Goal: Information Seeking & Learning: Learn about a topic

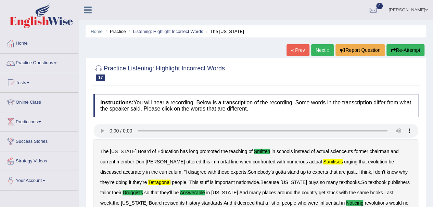
click at [320, 50] on link "Next »" at bounding box center [322, 50] width 23 height 12
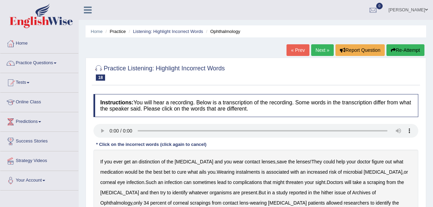
click at [150, 159] on b "distinction" at bounding box center [149, 161] width 21 height 5
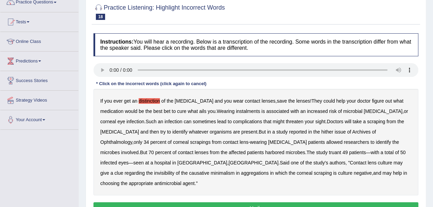
click at [236, 110] on b "instalments" at bounding box center [248, 110] width 24 height 5
click at [321, 130] on b "hither" at bounding box center [327, 131] width 12 height 5
click at [329, 152] on b "truant" at bounding box center [335, 151] width 12 height 5
click at [174, 170] on b "invisibility" at bounding box center [164, 172] width 20 height 5
click at [235, 170] on b "minimalism" at bounding box center [223, 172] width 24 height 5
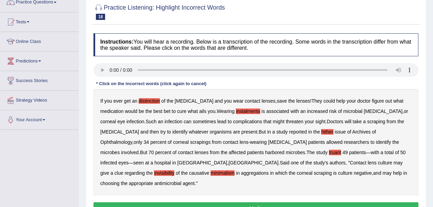
click at [269, 170] on b "aggregations" at bounding box center [255, 172] width 28 height 5
click at [260, 202] on button "Verify" at bounding box center [256, 208] width 325 height 12
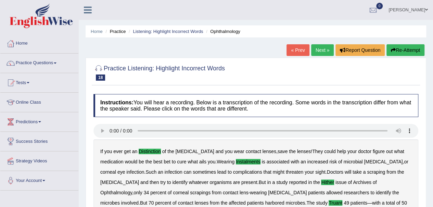
click at [325, 49] on link "Next »" at bounding box center [322, 50] width 23 height 12
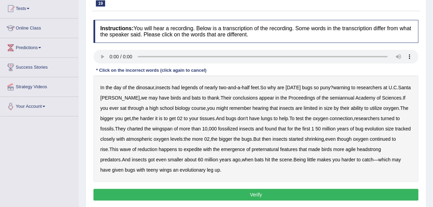
click at [193, 86] on b "legends" at bounding box center [189, 87] width 17 height 5
click at [350, 86] on b "warning" at bounding box center [341, 87] width 17 height 5
click at [333, 98] on b "semiannual" at bounding box center [342, 97] width 25 height 5
click at [202, 149] on b "expedite" at bounding box center [193, 148] width 18 height 5
click at [255, 191] on button "Verify" at bounding box center [256, 194] width 325 height 12
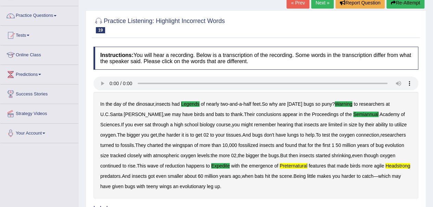
scroll to position [47, 0]
click at [317, 4] on link "Next »" at bounding box center [322, 3] width 23 height 12
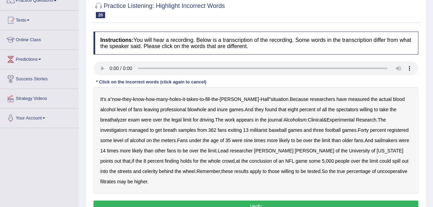
click at [188, 110] on b "blowhole" at bounding box center [197, 109] width 19 height 5
click at [208, 109] on b "and" at bounding box center [212, 109] width 8 height 5
click at [217, 109] on b "inure" at bounding box center [222, 109] width 11 height 5
click at [229, 109] on b "games" at bounding box center [236, 109] width 14 height 5
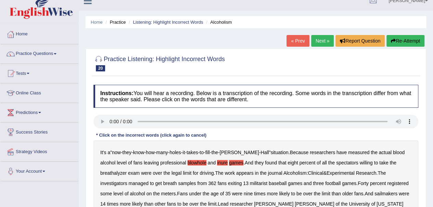
scroll to position [7, 0]
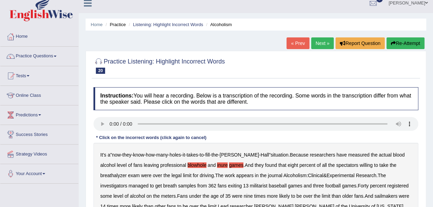
click at [407, 40] on button "Re-Attempt" at bounding box center [406, 43] width 38 height 12
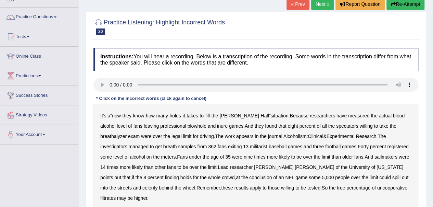
scroll to position [47, 0]
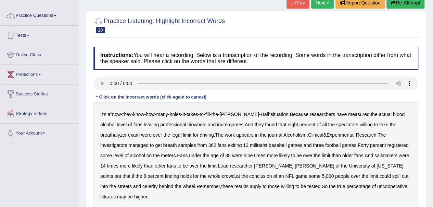
click at [171, 127] on div "It's a " now - they - know - how - many - holes - it - takes - to - fill - the …" at bounding box center [256, 155] width 325 height 106
click at [188, 123] on b "blowhole" at bounding box center [197, 124] width 19 height 5
click at [201, 120] on div "It's a " now - they - know - how - many - holes - it - takes - to - fill - the …" at bounding box center [256, 155] width 325 height 106
click at [217, 122] on b "inure" at bounding box center [222, 124] width 11 height 5
click at [229, 124] on b "games" at bounding box center [236, 124] width 14 height 5
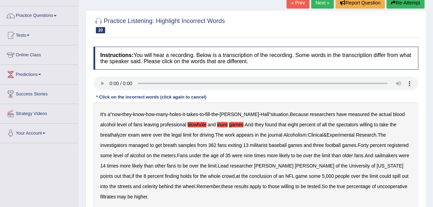
click at [250, 146] on b "militarist" at bounding box center [258, 144] width 17 height 5
click at [375, 155] on b "sailmakers" at bounding box center [386, 154] width 23 height 5
click at [158, 183] on b "celerity" at bounding box center [150, 185] width 15 height 5
click at [116, 194] on b "filtrates" at bounding box center [107, 196] width 15 height 5
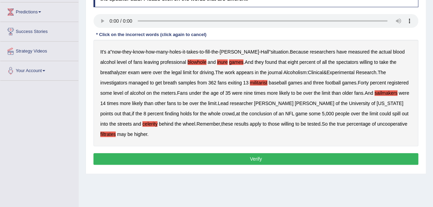
scroll to position [110, 0]
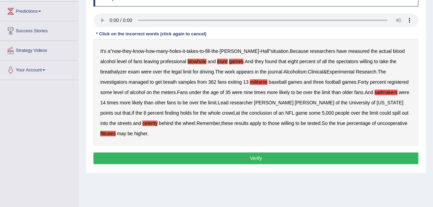
click at [264, 152] on button "Verify" at bounding box center [256, 158] width 325 height 12
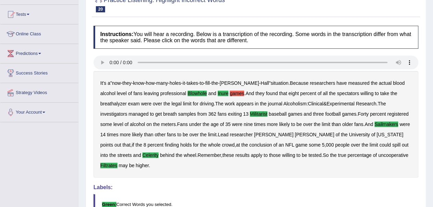
scroll to position [66, 0]
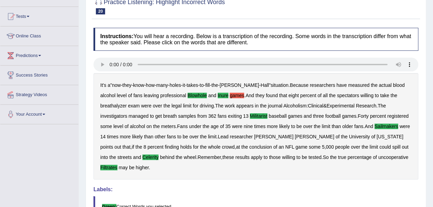
click at [230, 94] on b "games" at bounding box center [237, 95] width 14 height 5
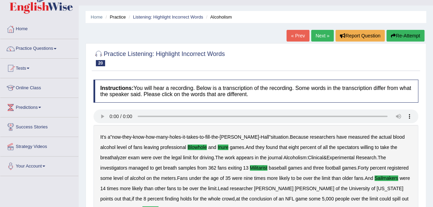
scroll to position [11, 0]
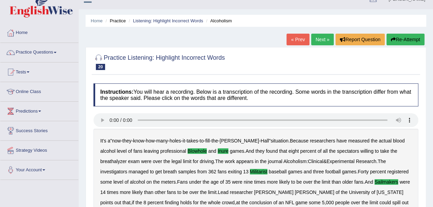
click at [321, 37] on link "Next »" at bounding box center [322, 40] width 23 height 12
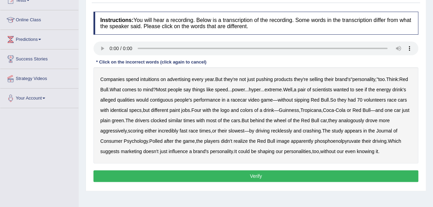
click at [147, 78] on b "intuitions" at bounding box center [149, 78] width 19 height 5
click at [173, 100] on b "contiguous" at bounding box center [161, 99] width 23 height 5
click at [365, 122] on b "analogously" at bounding box center [352, 120] width 26 height 5
click at [336, 140] on b "phosphoenolpyruvate" at bounding box center [338, 140] width 46 height 5
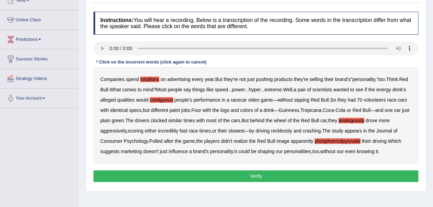
click at [266, 173] on button "Verify" at bounding box center [256, 176] width 325 height 12
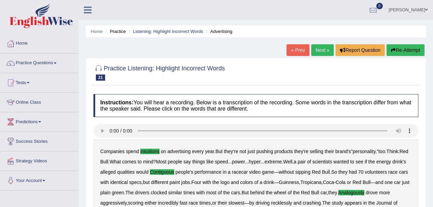
click at [317, 48] on link "Next »" at bounding box center [322, 50] width 23 height 12
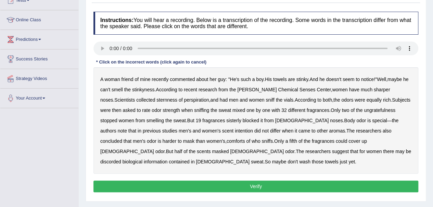
click at [157, 99] on b "sternness" at bounding box center [167, 99] width 21 height 5
click at [364, 108] on b "ungratefulness" at bounding box center [380, 109] width 32 height 5
click at [227, 121] on b "sisterly" at bounding box center [234, 120] width 15 height 5
click at [235, 132] on b "intention" at bounding box center [244, 130] width 18 height 5
click at [227, 141] on b "comforts" at bounding box center [236, 140] width 19 height 5
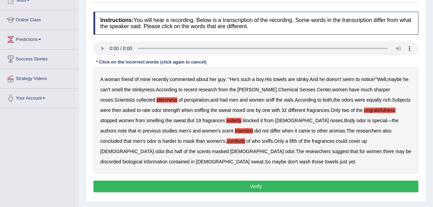
click at [121, 159] on b "discorded" at bounding box center [110, 161] width 21 height 5
click at [254, 183] on button "Verify" at bounding box center [256, 186] width 325 height 12
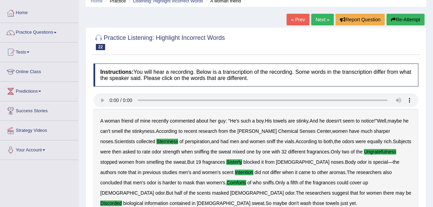
scroll to position [30, 0]
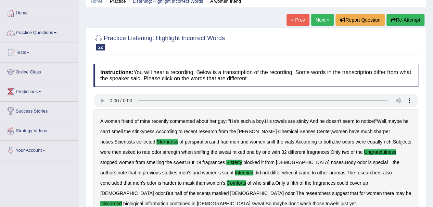
click at [322, 19] on link "Next »" at bounding box center [322, 20] width 23 height 12
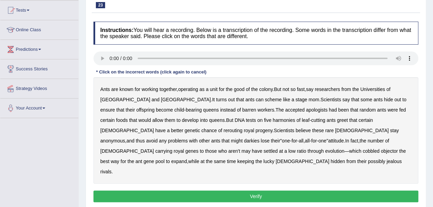
click at [306, 109] on b "apologists" at bounding box center [317, 109] width 22 height 5
click at [273, 119] on b "harmonies" at bounding box center [284, 119] width 22 height 5
click at [337, 121] on b "greet" at bounding box center [342, 119] width 11 height 5
click at [260, 138] on b "darkies" at bounding box center [251, 140] width 15 height 5
click at [381, 150] on b "objector" at bounding box center [389, 150] width 17 height 5
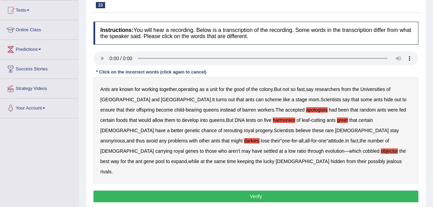
click at [254, 190] on button "Verify" at bounding box center [256, 196] width 325 height 12
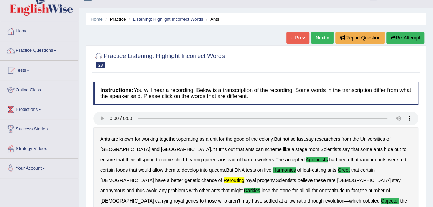
scroll to position [4, 0]
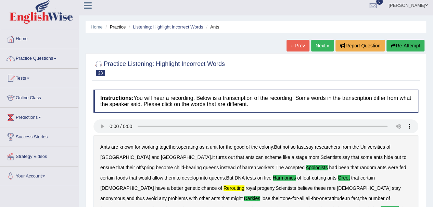
click at [323, 46] on link "Next »" at bounding box center [322, 46] width 23 height 12
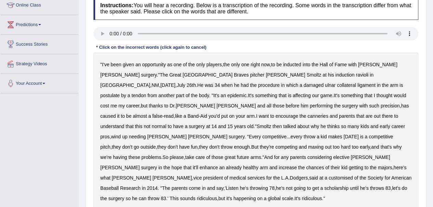
click at [356, 74] on b "ravioli" at bounding box center [362, 74] width 13 height 5
click at [120, 93] on b "postulate" at bounding box center [110, 95] width 20 height 5
click at [308, 115] on b "canneries" at bounding box center [318, 115] width 21 height 5
click at [329, 175] on b "customised" at bounding box center [341, 177] width 24 height 5
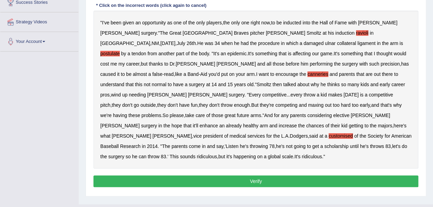
scroll to position [142, 0]
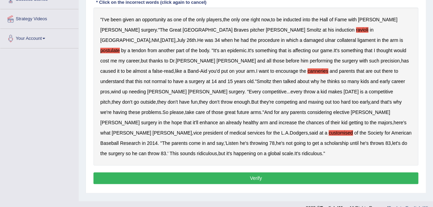
click at [260, 172] on button "Verify" at bounding box center [256, 178] width 325 height 12
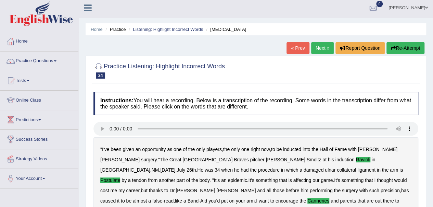
scroll to position [0, 0]
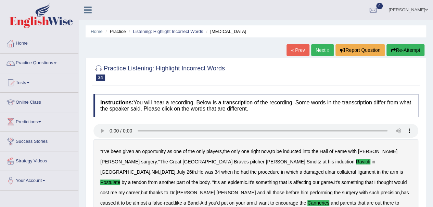
click at [321, 48] on link "Next »" at bounding box center [322, 50] width 23 height 12
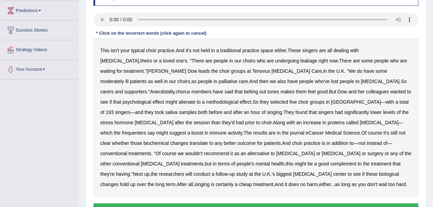
click at [301, 58] on b "leakage" at bounding box center [309, 60] width 17 height 5
click at [124, 78] on b "moderately" at bounding box center [112, 80] width 24 height 5
click at [244, 91] on b "belting" at bounding box center [251, 91] width 14 height 5
click at [196, 99] on b "alienate" at bounding box center [187, 101] width 17 height 5
click at [206, 99] on b "methodological" at bounding box center [222, 101] width 32 height 5
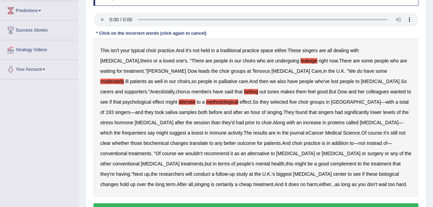
click at [146, 130] on b "frequenters" at bounding box center [134, 132] width 24 height 5
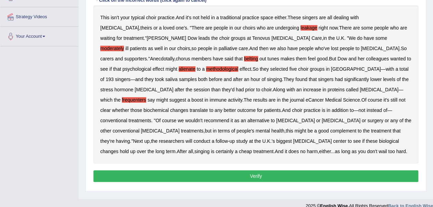
scroll to position [153, 0]
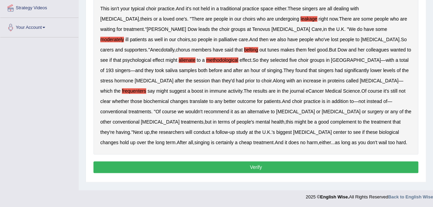
click at [258, 166] on button "Verify" at bounding box center [256, 167] width 325 height 12
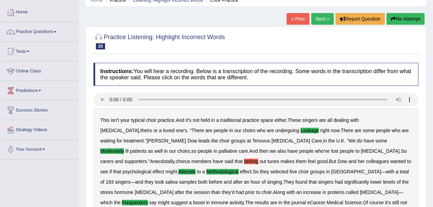
scroll to position [0, 0]
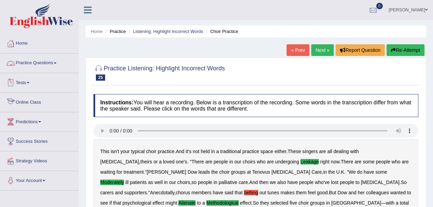
click at [35, 85] on link "Tests" at bounding box center [39, 81] width 78 height 17
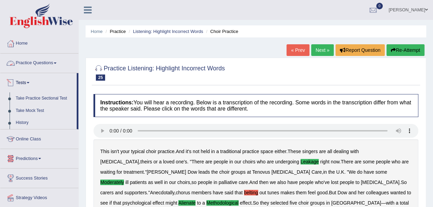
click at [47, 63] on link "Practice Questions" at bounding box center [39, 61] width 78 height 17
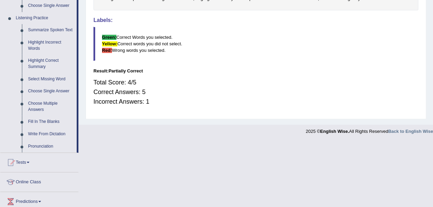
scroll to position [288, 0]
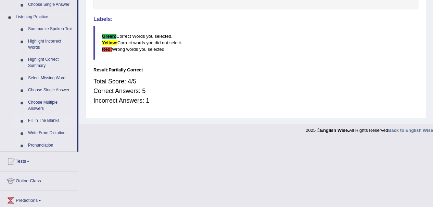
click at [52, 120] on link "Fill In The Blanks" at bounding box center [51, 120] width 52 height 12
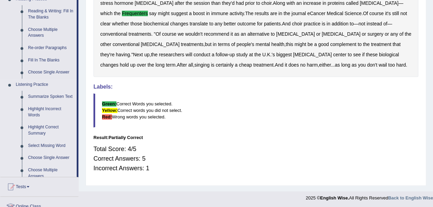
scroll to position [284, 0]
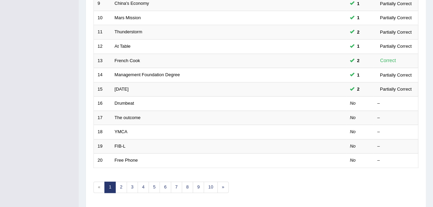
scroll to position [225, 0]
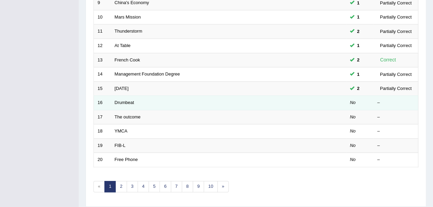
click at [145, 100] on td "Drumbeat" at bounding box center [203, 103] width 184 height 14
click at [118, 101] on link "Drumbeat" at bounding box center [125, 102] width 20 height 5
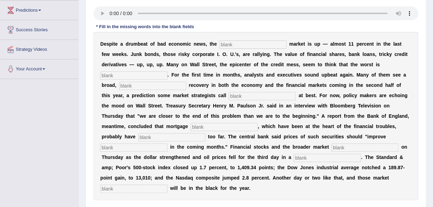
click at [231, 44] on input "text" at bounding box center [253, 44] width 67 height 8
type input "start"
click at [121, 75] on input "text" at bounding box center [133, 75] width 67 height 8
type input "over"
click at [126, 85] on input "text" at bounding box center [152, 86] width 67 height 8
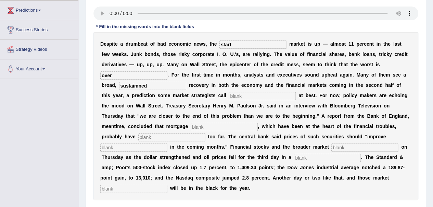
click at [138, 84] on input "sustaimned" at bounding box center [152, 86] width 67 height 8
type input "sustained"
click at [233, 95] on input "text" at bounding box center [262, 96] width 67 height 8
type input "hober"
click at [201, 124] on input "text" at bounding box center [224, 127] width 67 height 8
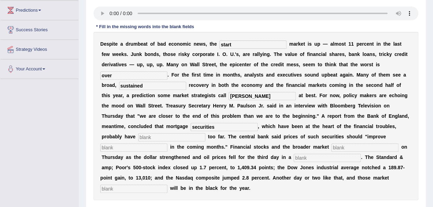
type input "securities"
click at [148, 136] on input "text" at bounding box center [171, 137] width 67 height 8
type input "fallen"
click at [112, 147] on input "text" at bounding box center [133, 147] width 67 height 8
type input "gradually"
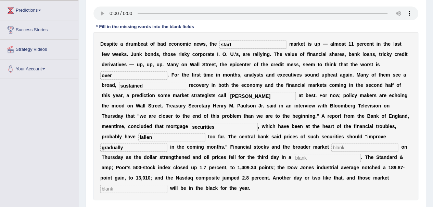
click at [347, 147] on input "text" at bounding box center [365, 147] width 67 height 8
type input "searched"
click at [319, 155] on input "text" at bounding box center [327, 158] width 67 height 8
type input "row"
click at [129, 185] on input "text" at bounding box center [133, 188] width 67 height 8
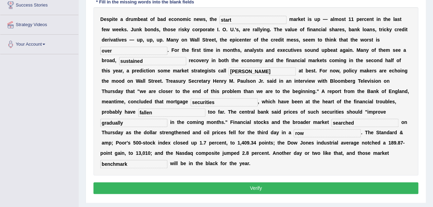
scroll to position [154, 0]
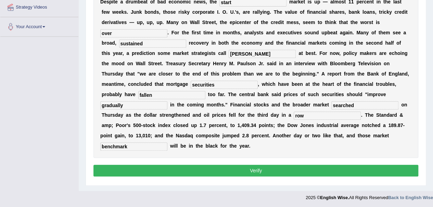
type input "benchmark"
click at [258, 171] on button "Verify" at bounding box center [256, 170] width 325 height 12
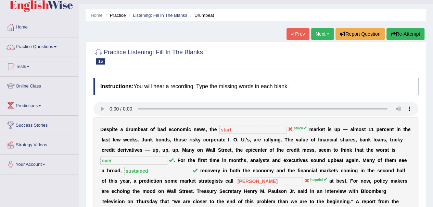
scroll to position [0, 0]
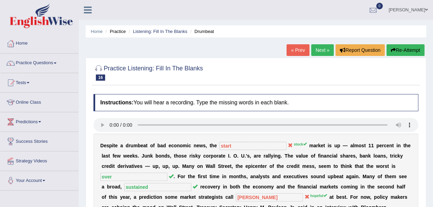
click at [319, 50] on link "Next »" at bounding box center [322, 50] width 23 height 12
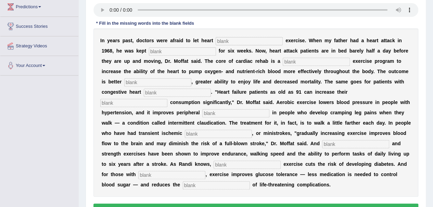
scroll to position [119, 0]
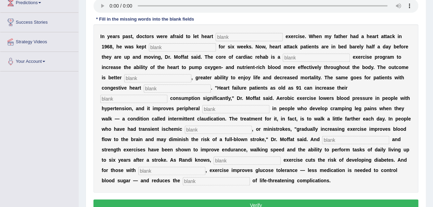
click at [221, 38] on input "text" at bounding box center [249, 37] width 67 height 8
type input "patients"
click at [172, 48] on input "text" at bounding box center [182, 47] width 67 height 8
type input "sedentary"
click at [293, 53] on input "text" at bounding box center [316, 57] width 67 height 8
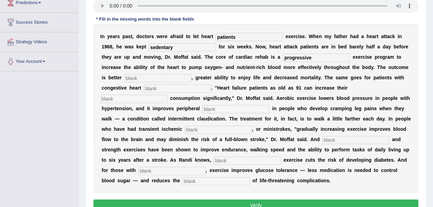
type input "progressive"
click at [149, 78] on input "text" at bounding box center [157, 78] width 67 height 8
type input "endurance"
click at [161, 87] on input "text" at bounding box center [177, 88] width 67 height 8
type input "failure"
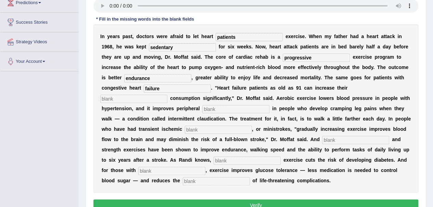
click at [113, 99] on input "text" at bounding box center [133, 99] width 67 height 8
type input "oxygen"
click at [210, 108] on input "text" at bounding box center [236, 109] width 67 height 8
type input "circulation"
click at [191, 129] on input "text" at bounding box center [218, 129] width 67 height 8
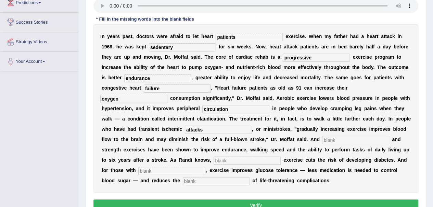
type input "attacks"
click at [329, 140] on input "text" at bounding box center [355, 140] width 67 height 8
type input "aerobic"
click at [234, 161] on input "text" at bounding box center [247, 160] width 67 height 8
type input "moderate"
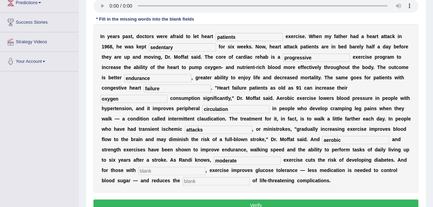
click at [161, 170] on input "text" at bounding box center [171, 171] width 67 height 8
type input "diabetes"
click at [195, 182] on input "text" at bounding box center [216, 181] width 67 height 8
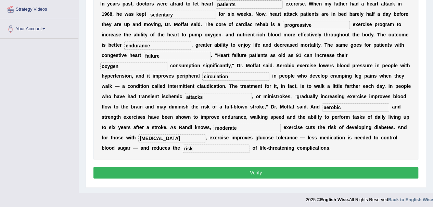
scroll to position [154, 0]
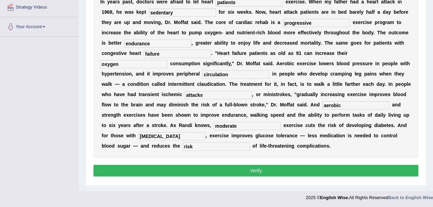
type input "risk"
click at [249, 172] on button "Verify" at bounding box center [256, 170] width 325 height 12
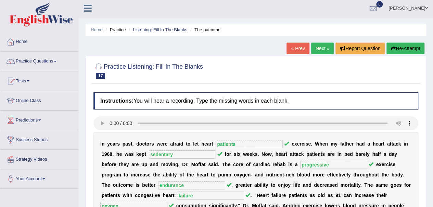
scroll to position [1, 0]
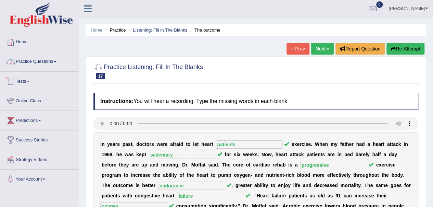
click at [50, 57] on link "Practice Questions" at bounding box center [39, 60] width 78 height 17
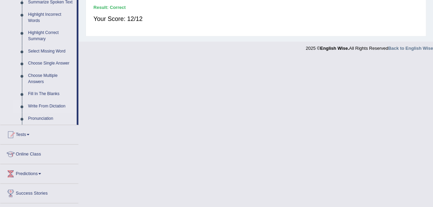
click at [60, 104] on link "Write From Dictation" at bounding box center [51, 106] width 52 height 12
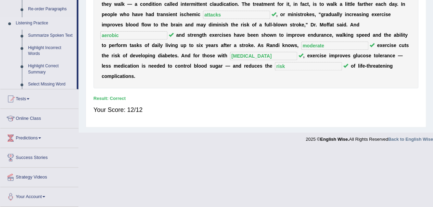
scroll to position [160, 0]
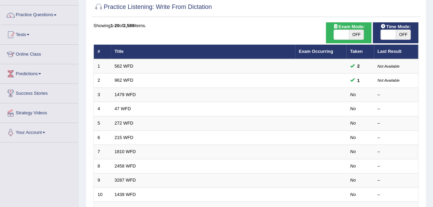
click at [122, 94] on link "1479 WFD" at bounding box center [125, 94] width 21 height 5
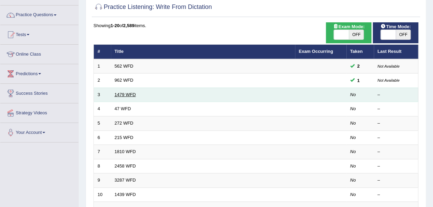
scroll to position [48, 0]
drag, startPoint x: 0, startPoint y: 0, endPoint x: 122, endPoint y: 94, distance: 153.7
click at [122, 94] on link "1479 WFD" at bounding box center [125, 94] width 21 height 5
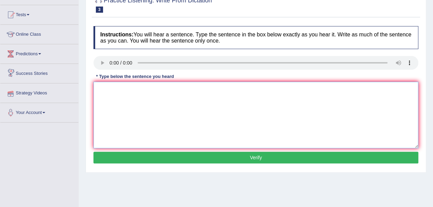
click at [100, 100] on textarea at bounding box center [256, 115] width 325 height 66
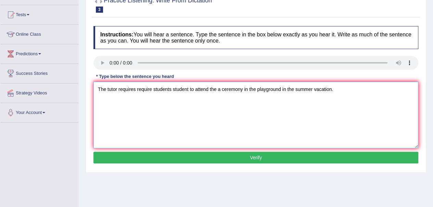
type textarea "The tutor requires require students student to attend the a ceremony in the pla…"
click at [267, 156] on button "Verify" at bounding box center [256, 157] width 325 height 12
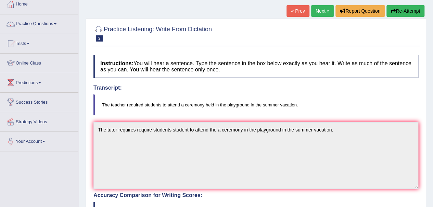
scroll to position [40, 0]
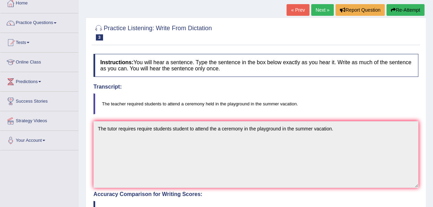
click at [400, 7] on button "Re-Attempt" at bounding box center [406, 10] width 38 height 12
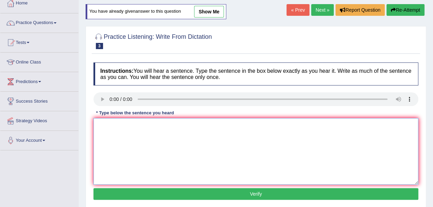
click at [103, 129] on textarea at bounding box center [256, 151] width 325 height 66
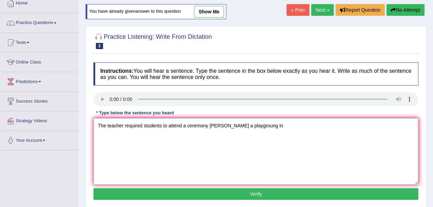
click at [254, 124] on textarea "The teacher required students to attend a ceremony [PERSON_NAME] a playgroung in" at bounding box center [256, 151] width 325 height 66
click at [263, 123] on textarea "The teacher required students to attend a ceremony [PERSON_NAME] a playground in" at bounding box center [256, 151] width 325 height 66
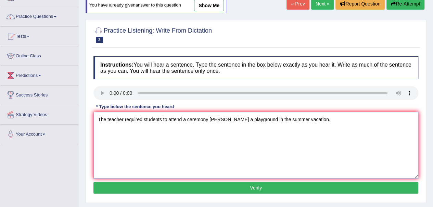
scroll to position [75, 0]
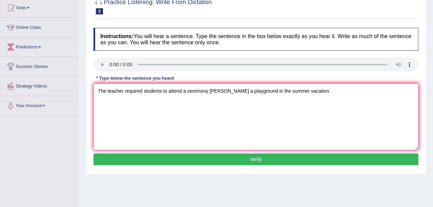
type textarea "The teacher required students to attend a ceremony helding a playground in the …"
click at [268, 155] on button "Verify" at bounding box center [256, 159] width 325 height 12
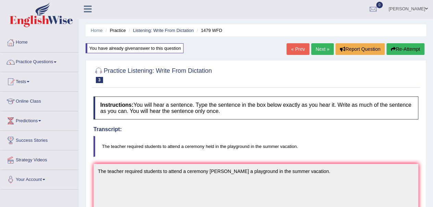
scroll to position [0, 0]
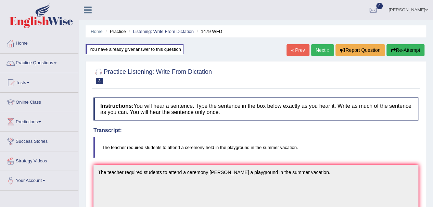
click at [409, 48] on button "Re-Attempt" at bounding box center [406, 50] width 38 height 12
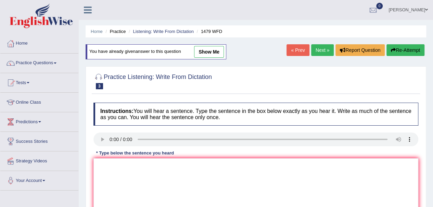
click at [315, 50] on link "Next »" at bounding box center [322, 50] width 23 height 12
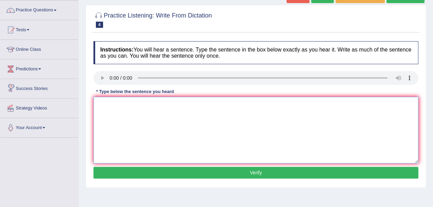
click at [106, 104] on textarea at bounding box center [256, 130] width 325 height 66
click at [109, 107] on textarea at bounding box center [256, 130] width 325 height 66
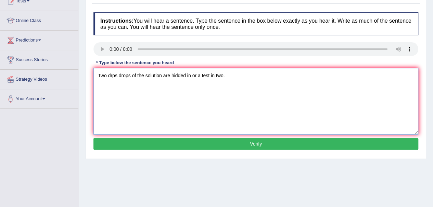
scroll to position [82, 0]
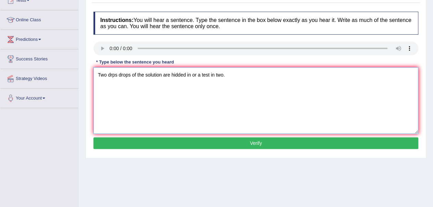
type textarea "Two drps drops of the solution are hidded in or a test in two."
click at [249, 140] on button "Verify" at bounding box center [256, 143] width 325 height 12
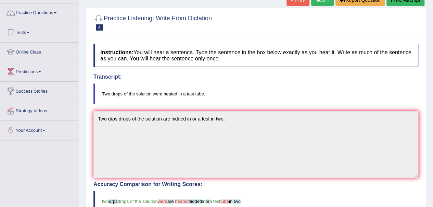
scroll to position [0, 0]
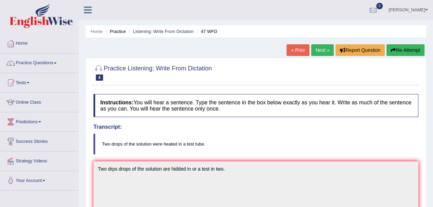
click at [400, 51] on button "Re-Attempt" at bounding box center [406, 50] width 38 height 12
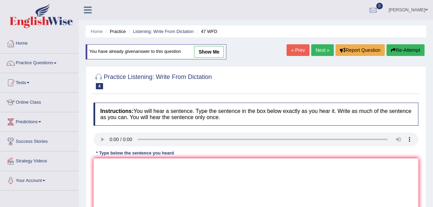
click at [319, 50] on link "Next »" at bounding box center [322, 50] width 23 height 12
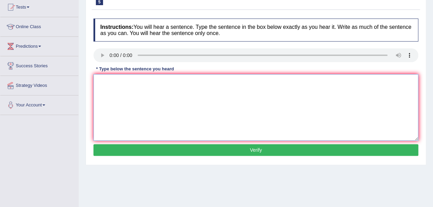
click at [113, 84] on textarea at bounding box center [256, 107] width 325 height 66
type textarea "The development has a great negative impact on the environment."
click at [265, 147] on button "Verify" at bounding box center [256, 150] width 325 height 12
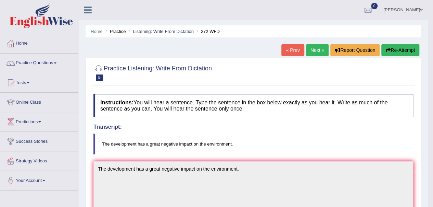
click at [315, 51] on link "Next »" at bounding box center [317, 50] width 23 height 12
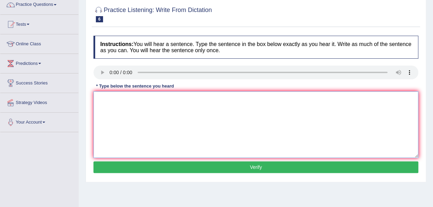
click at [102, 100] on textarea at bounding box center [256, 124] width 325 height 66
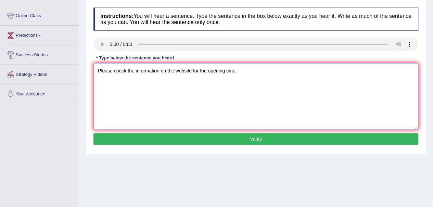
scroll to position [86, 0]
type textarea "Please check the information on the website for the opening time."
click at [243, 139] on button "Verify" at bounding box center [256, 139] width 325 height 12
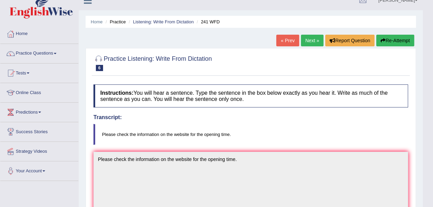
scroll to position [3, 0]
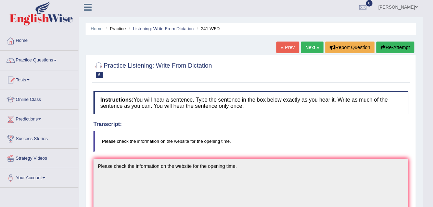
click at [311, 52] on link "Next »" at bounding box center [312, 47] width 23 height 12
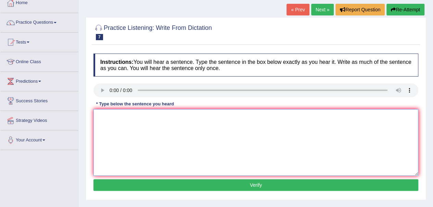
click at [184, 150] on textarea at bounding box center [256, 142] width 325 height 66
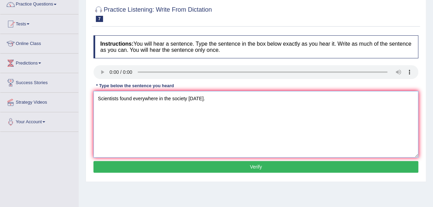
scroll to position [63, 0]
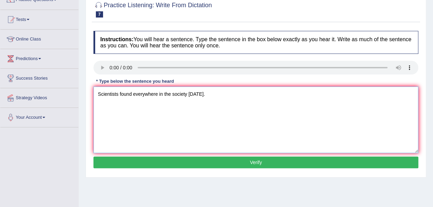
type textarea "Scientists found everywhere in the society today."
click at [272, 161] on button "Verify" at bounding box center [256, 162] width 325 height 12
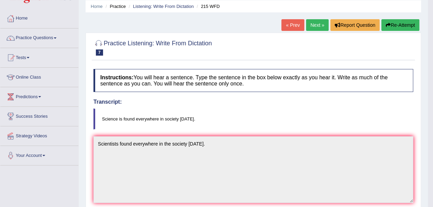
scroll to position [21, 0]
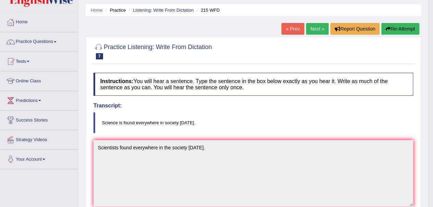
click at [401, 27] on button "Re-Attempt" at bounding box center [401, 29] width 38 height 12
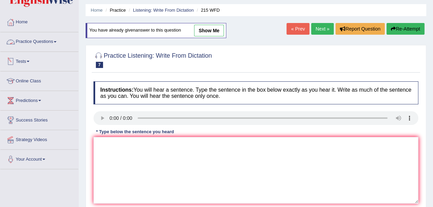
click at [34, 41] on link "Practice Questions" at bounding box center [39, 40] width 78 height 17
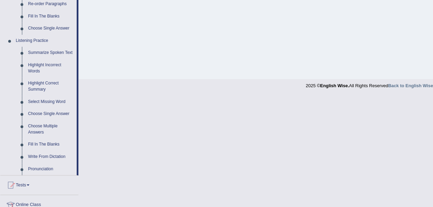
scroll to position [265, 0]
click at [39, 47] on link "Summarize Spoken Text" at bounding box center [51, 52] width 52 height 12
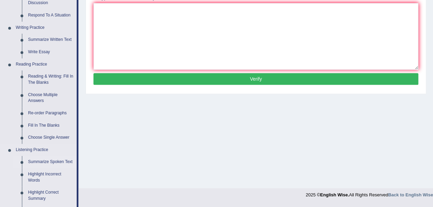
scroll to position [301, 0]
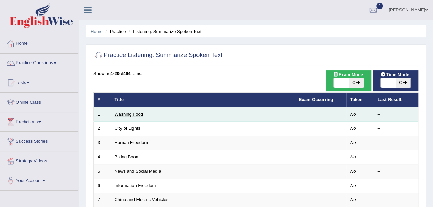
click at [127, 114] on link "Washing Food" at bounding box center [129, 113] width 28 height 5
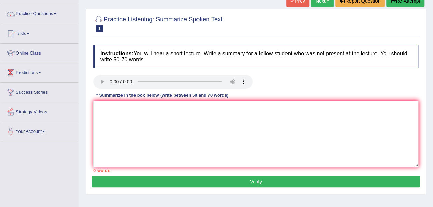
scroll to position [49, 0]
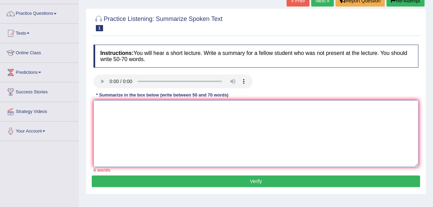
click at [132, 119] on textarea at bounding box center [256, 133] width 325 height 66
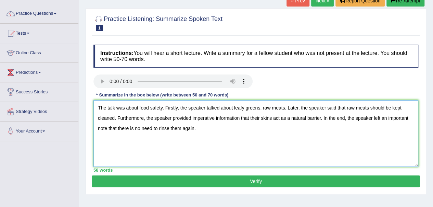
click at [322, 118] on textarea "The talk was about food safety. Firstly, the speaker talked about leafy greens,…" at bounding box center [256, 133] width 325 height 66
click at [123, 128] on textarea "The talk was about food safety. Firstly, the speaker talked about leafy greens,…" at bounding box center [256, 133] width 325 height 66
type textarea "The talk was about food safety. Firstly, the speaker talked about leafy greens,…"
click at [254, 180] on button "Verify" at bounding box center [256, 181] width 329 height 12
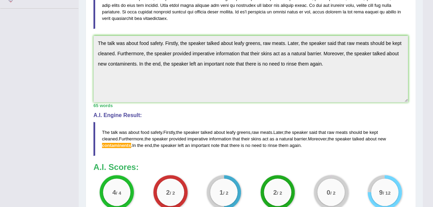
scroll to position [182, 0]
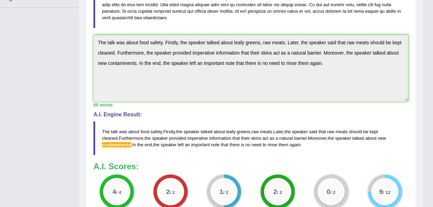
click at [117, 143] on span "contaminents" at bounding box center [116, 144] width 29 height 5
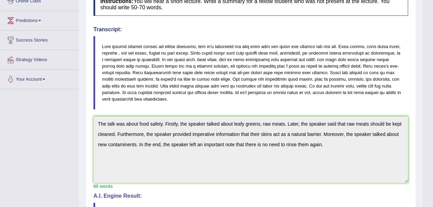
scroll to position [95, 0]
